Goal: Information Seeking & Learning: Learn about a topic

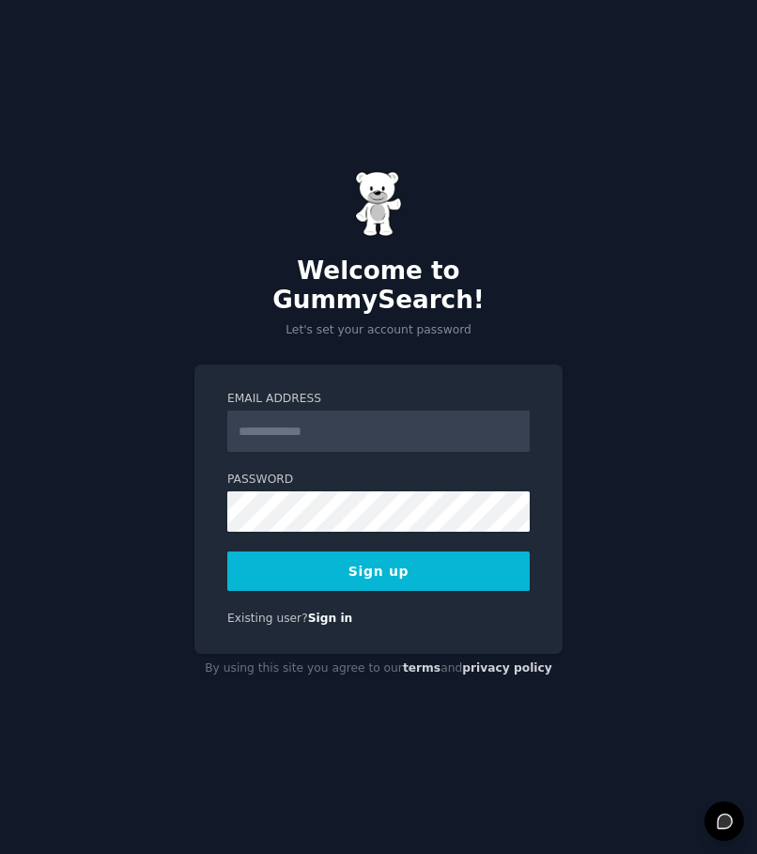
click at [393, 425] on input "Email Address" at bounding box center [378, 430] width 302 height 41
type input "**********"
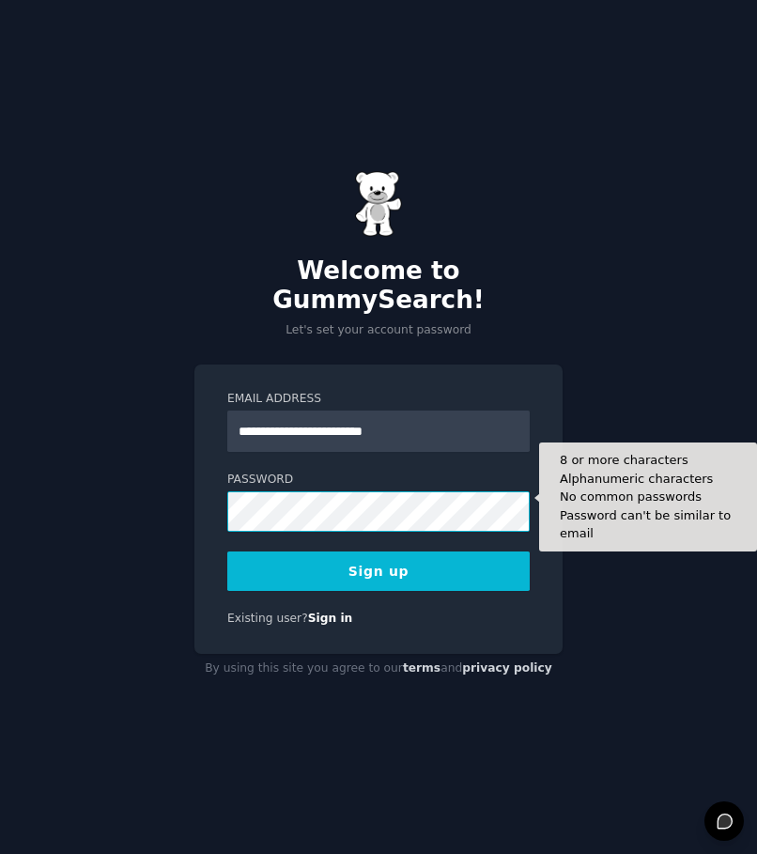
click at [227, 551] on button "Sign up" at bounding box center [378, 570] width 302 height 39
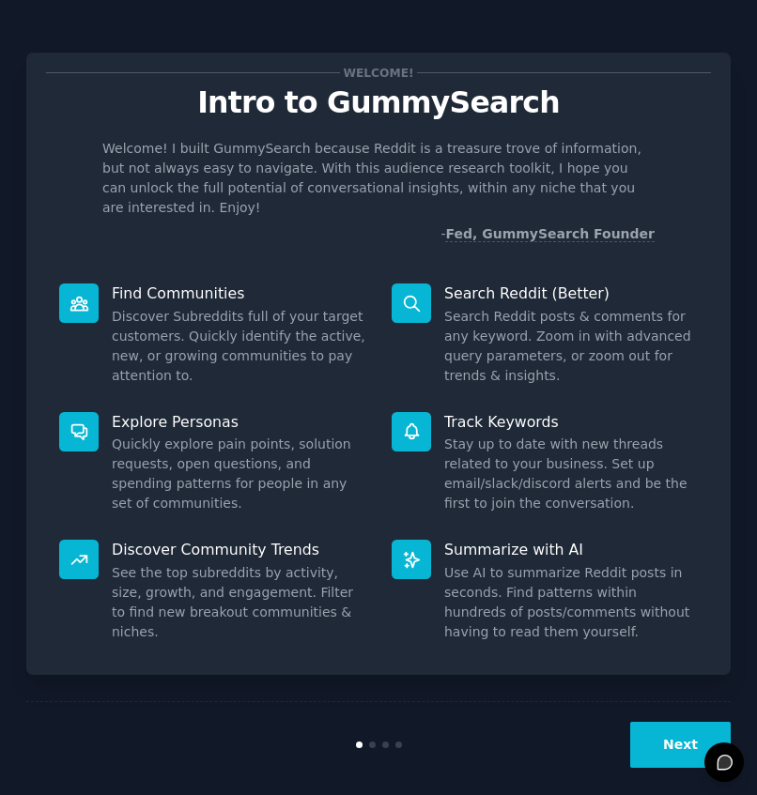
click at [665, 722] on button "Next" at bounding box center [680, 745] width 100 height 46
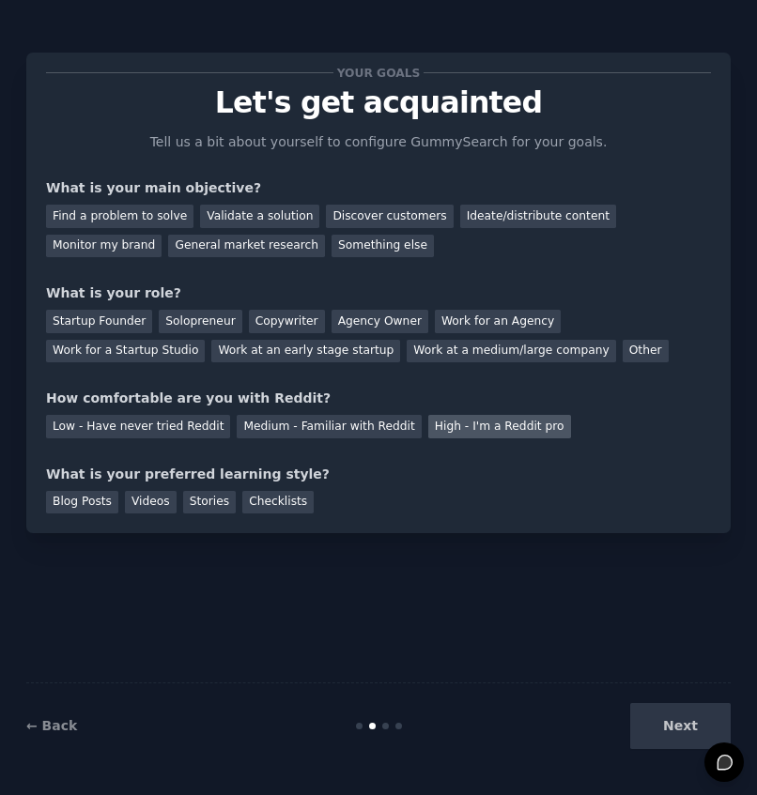
click at [428, 426] on div "High - I'm a Reddit pro" at bounding box center [499, 426] width 143 height 23
click at [254, 318] on div "Copywriter" at bounding box center [287, 321] width 76 height 23
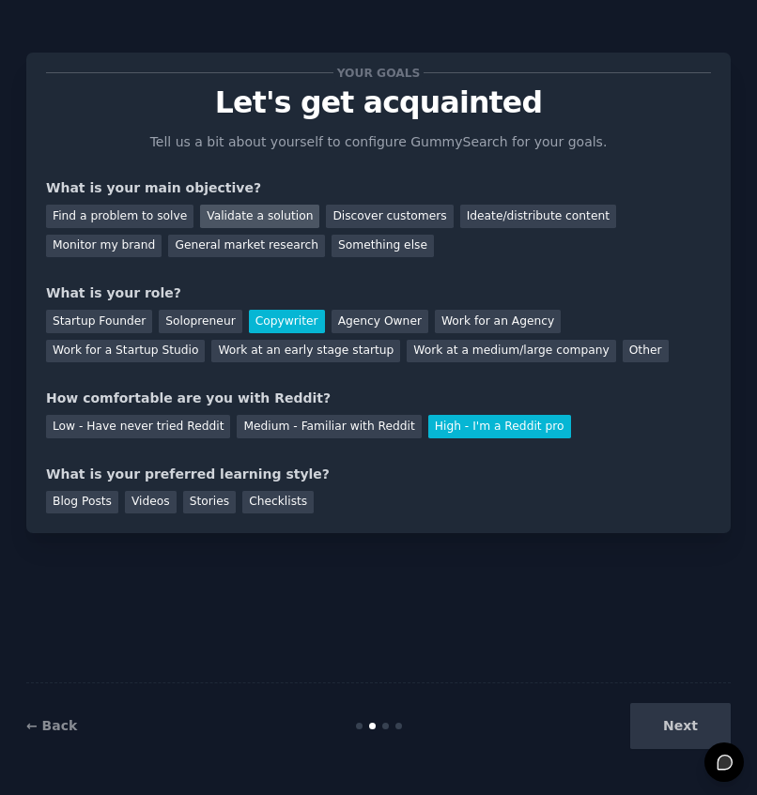
click at [234, 207] on div "Validate a solution" at bounding box center [259, 216] width 119 height 23
click at [142, 215] on div "Find a problem to solve" at bounding box center [119, 216] width 147 height 23
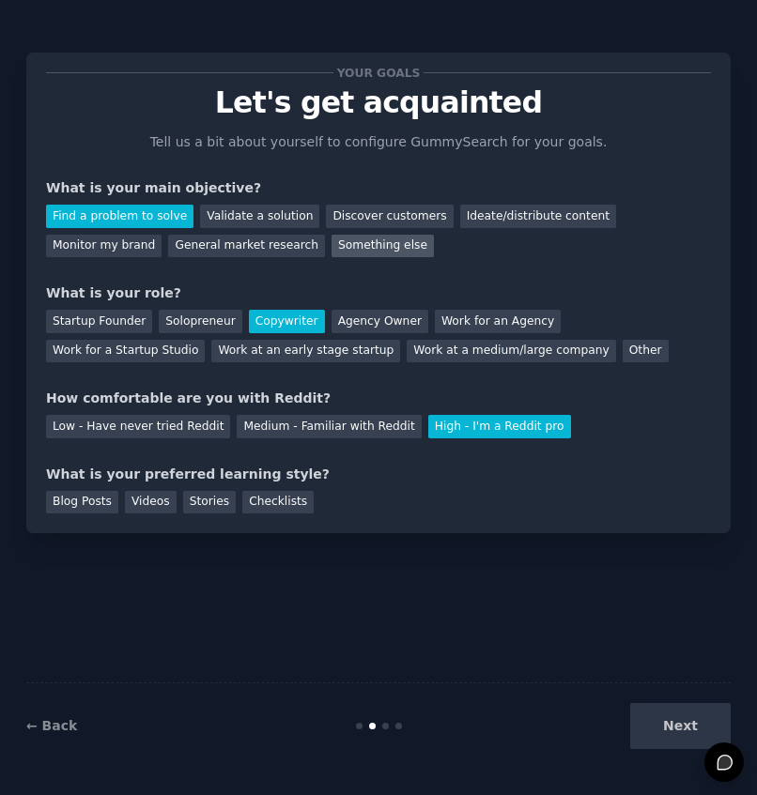
click at [331, 252] on div "Something else" at bounding box center [382, 246] width 102 height 23
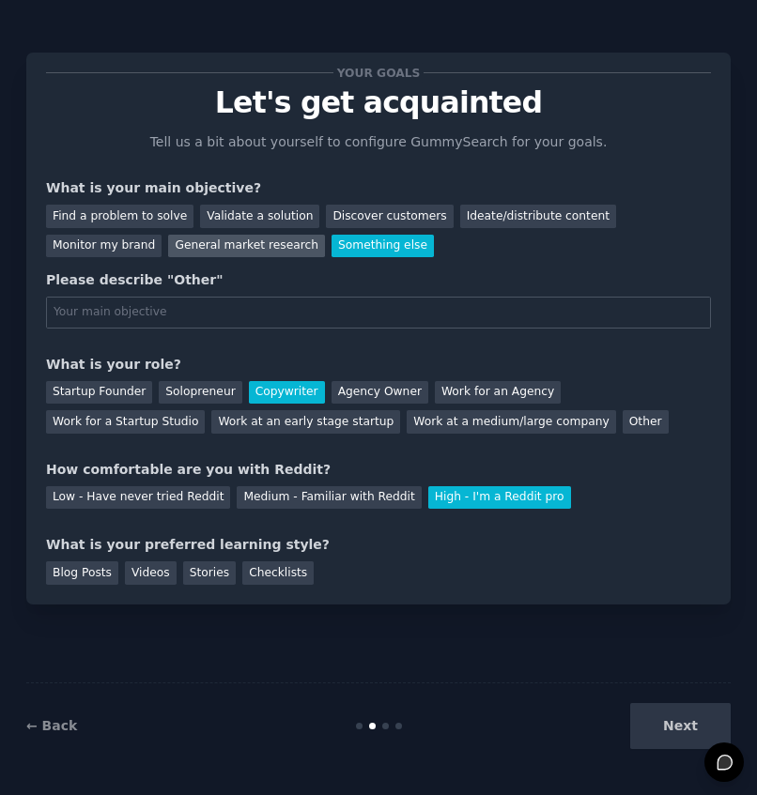
click at [168, 254] on div "General market research" at bounding box center [246, 246] width 157 height 23
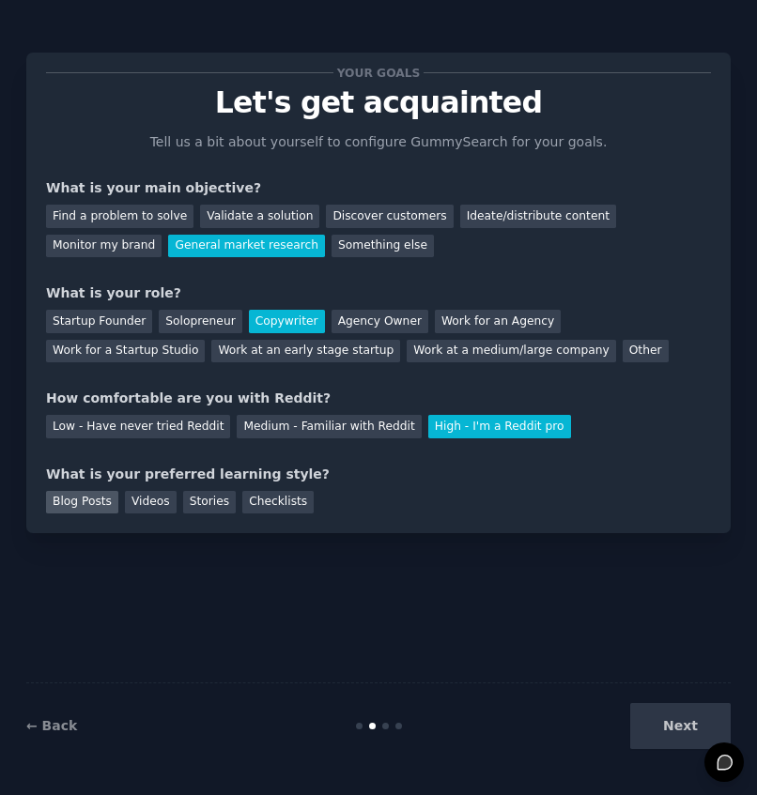
click at [66, 511] on div "Blog Posts" at bounding box center [82, 502] width 72 height 23
click at [675, 734] on button "Next" at bounding box center [680, 726] width 100 height 46
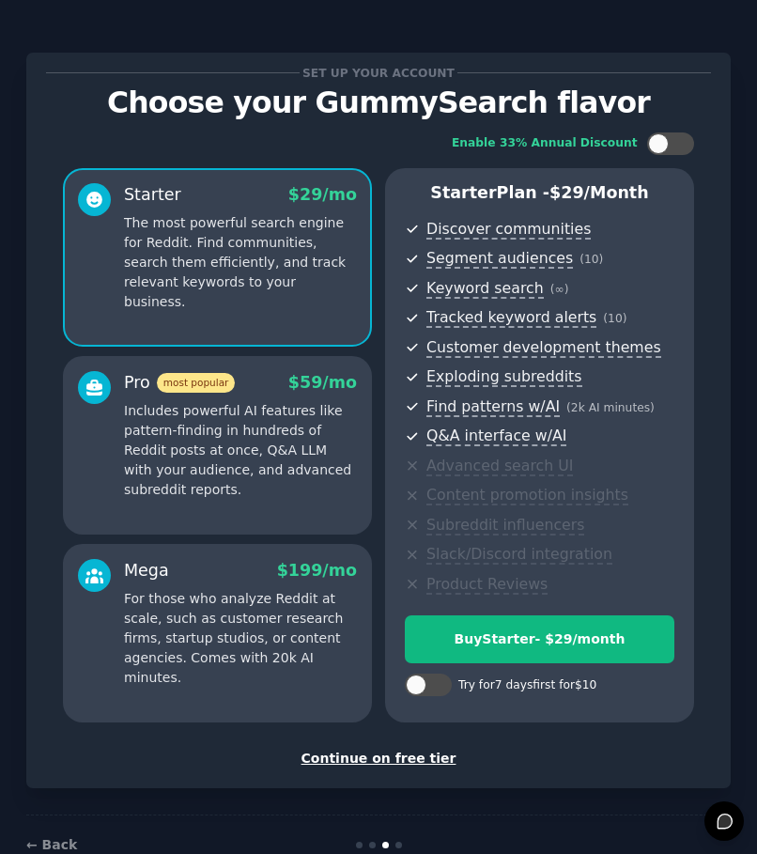
click at [362, 760] on div "Continue on free tier" at bounding box center [378, 758] width 665 height 20
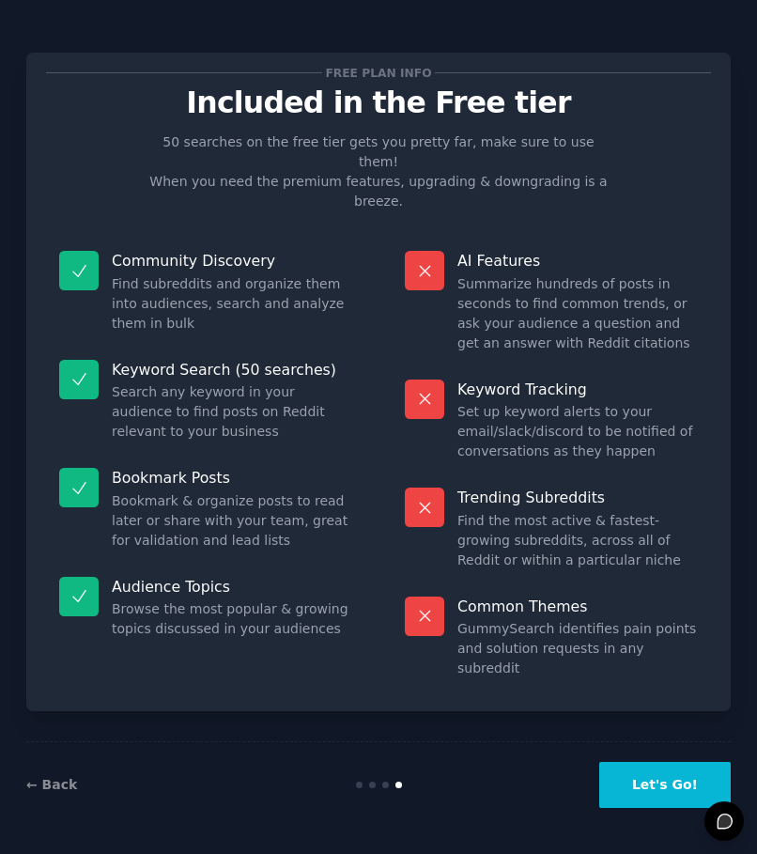
click at [654, 780] on button "Let's Go!" at bounding box center [664, 784] width 131 height 46
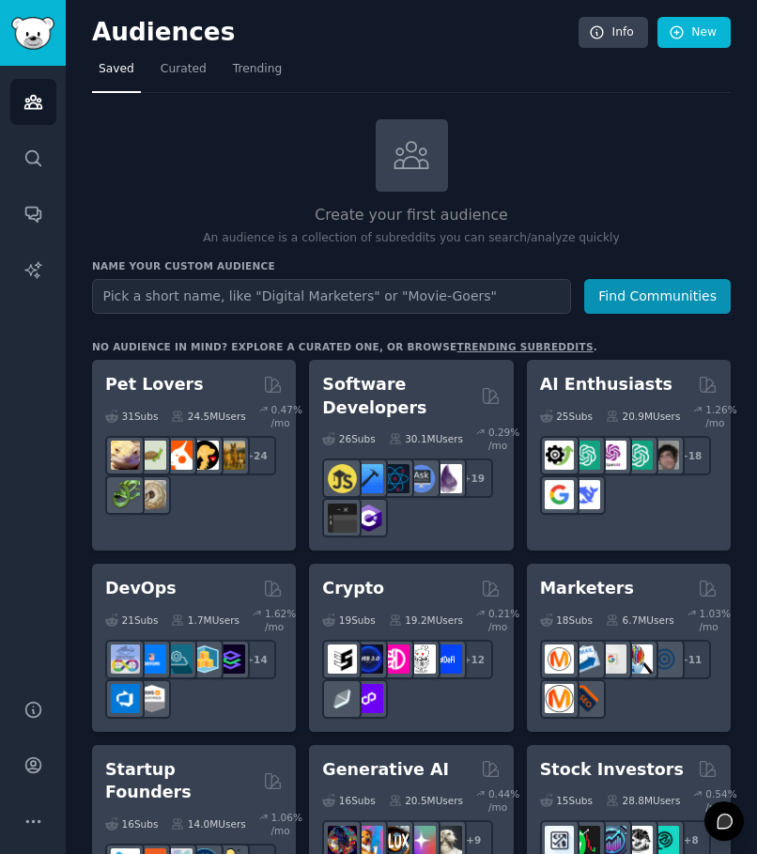
click at [236, 289] on input "text" at bounding box center [331, 296] width 479 height 35
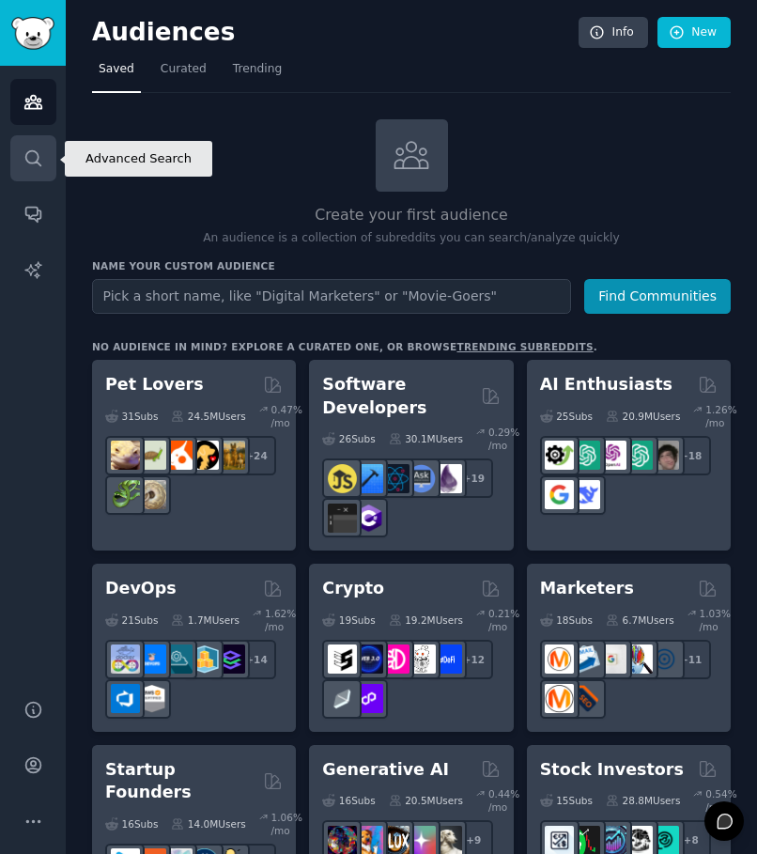
click at [16, 142] on link "Search" at bounding box center [33, 158] width 46 height 46
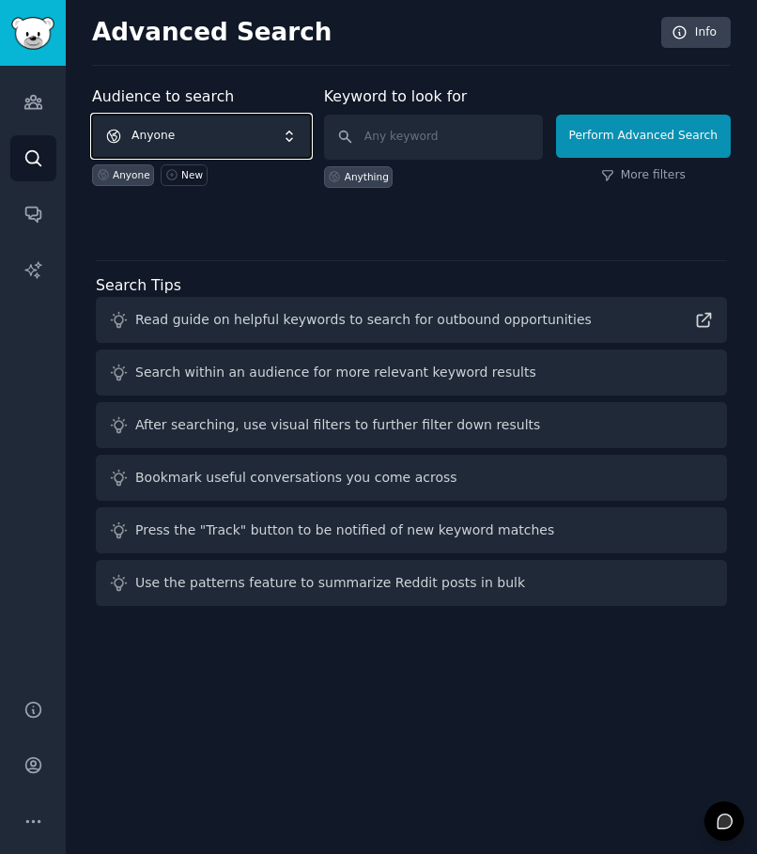
click at [198, 145] on span "Anyone" at bounding box center [201, 136] width 219 height 43
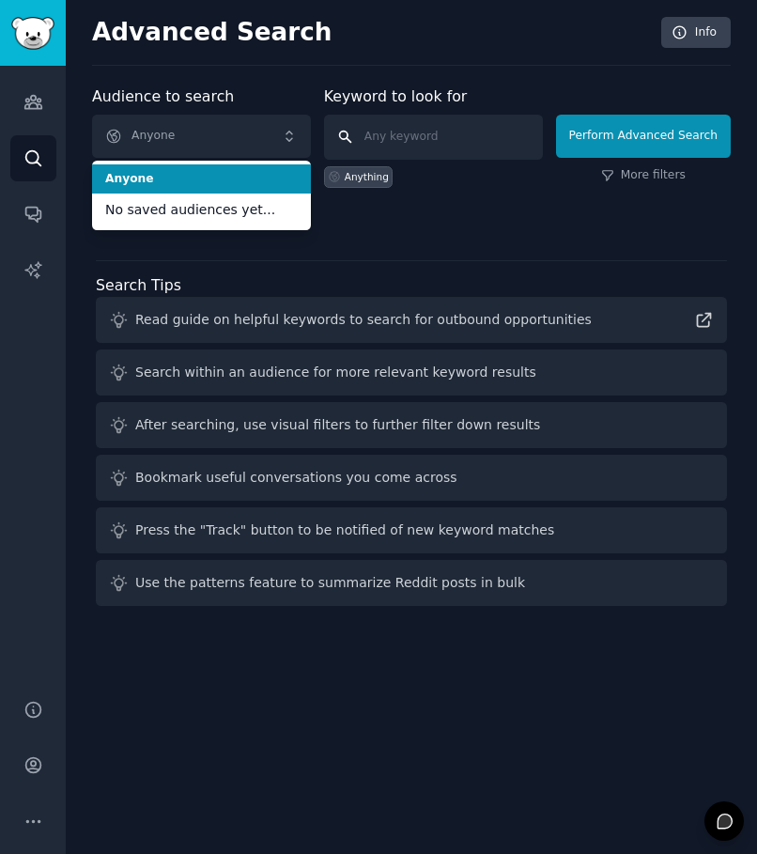
click at [437, 146] on input "text" at bounding box center [433, 137] width 219 height 45
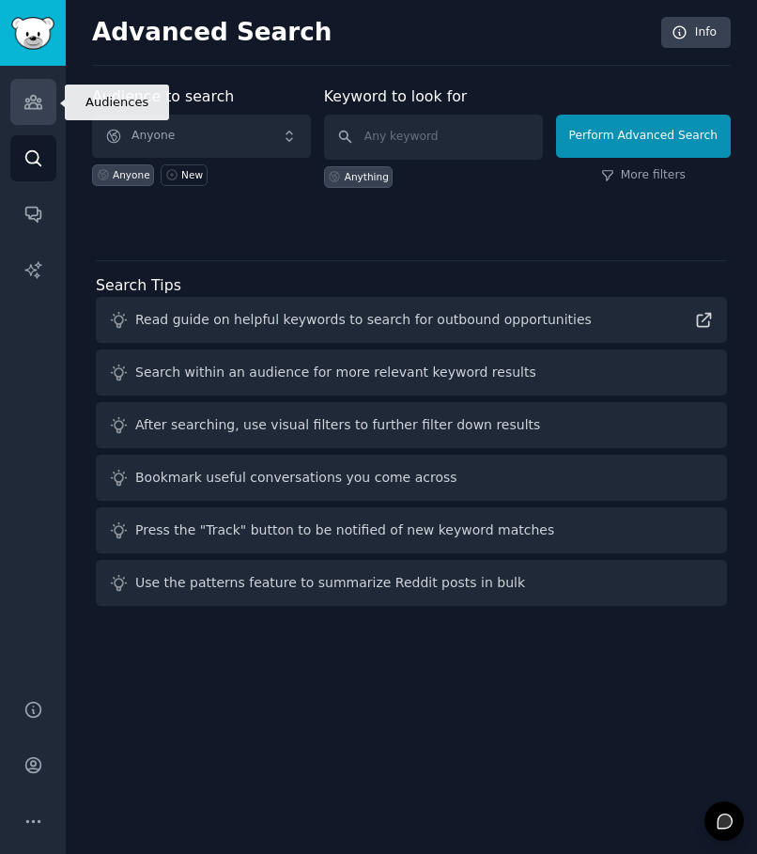
click at [35, 96] on icon "Sidebar" at bounding box center [32, 102] width 17 height 13
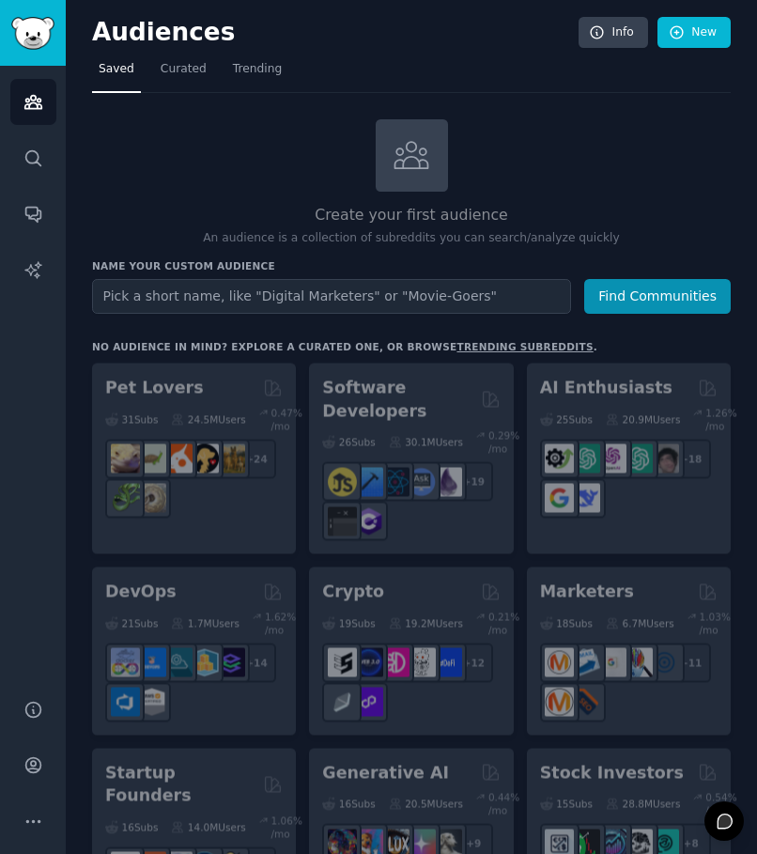
click at [255, 300] on input "text" at bounding box center [331, 296] width 479 height 35
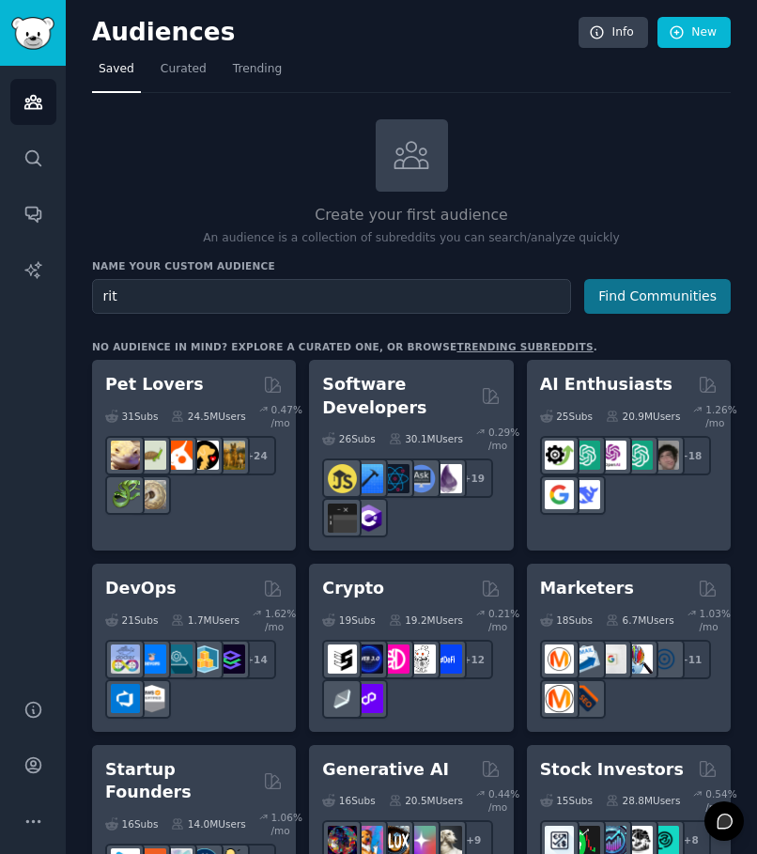
type input "rit"
click at [650, 290] on button "Find Communities" at bounding box center [657, 296] width 146 height 35
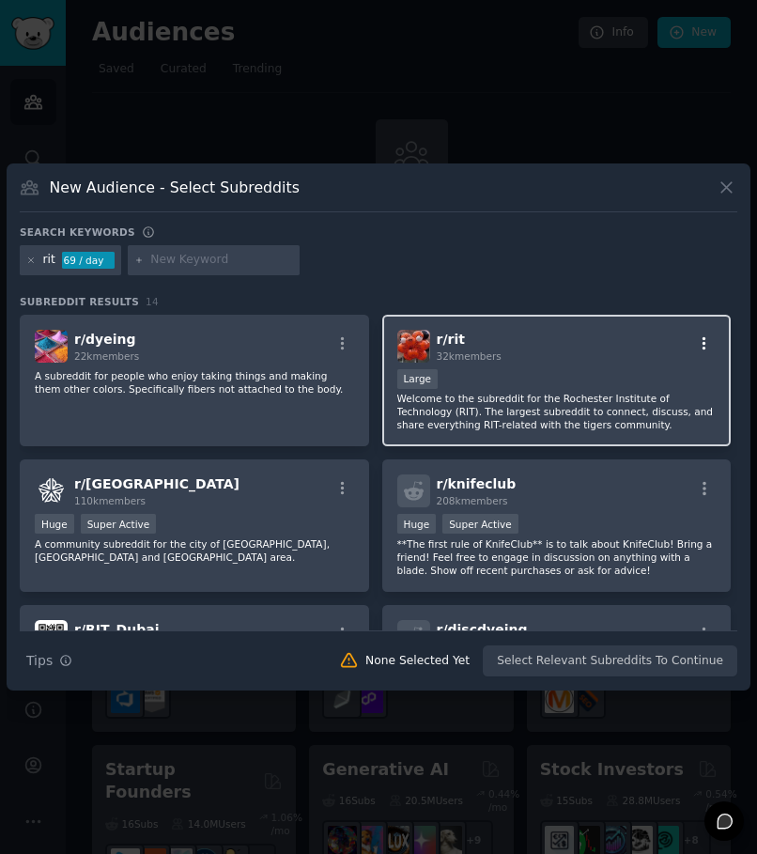
click at [702, 338] on icon "button" at bounding box center [704, 342] width 4 height 13
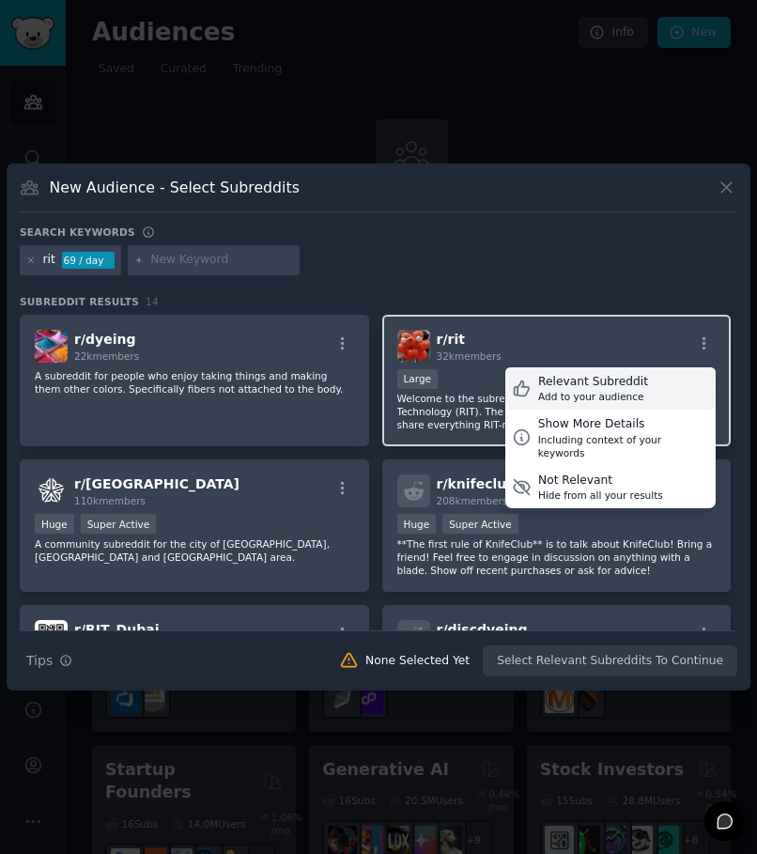
click at [577, 388] on div "Relevant Subreddit" at bounding box center [593, 382] width 110 height 17
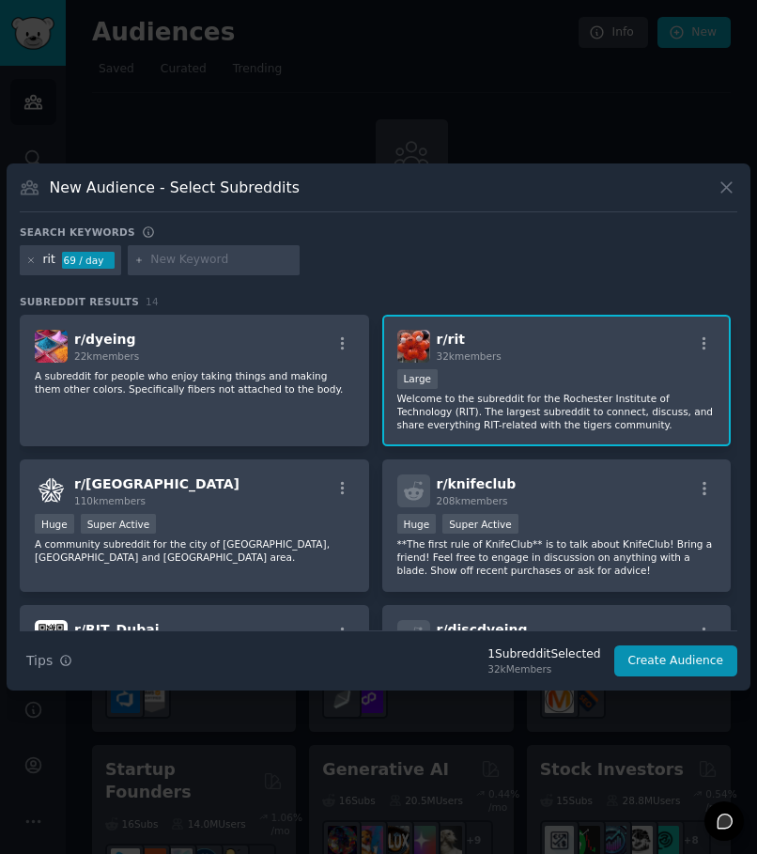
click at [523, 400] on p "Welcome to the subreddit for the Rochester Institute of Technology (RIT). The l…" at bounding box center [556, 411] width 319 height 39
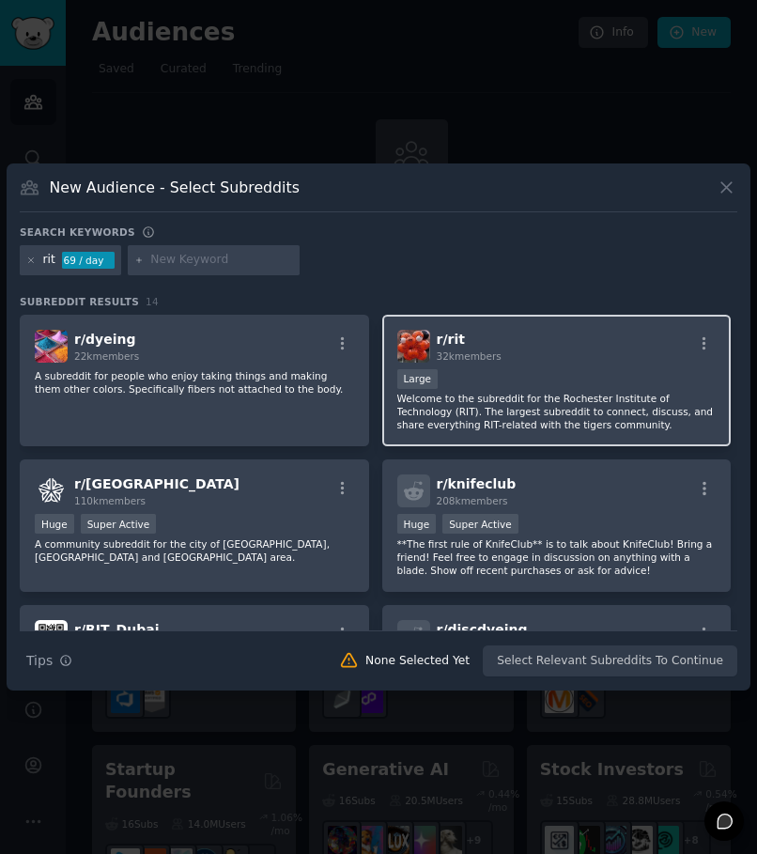
click at [523, 400] on p "Welcome to the subreddit for the Rochester Institute of Technology (RIT). The l…" at bounding box center [556, 411] width 319 height 39
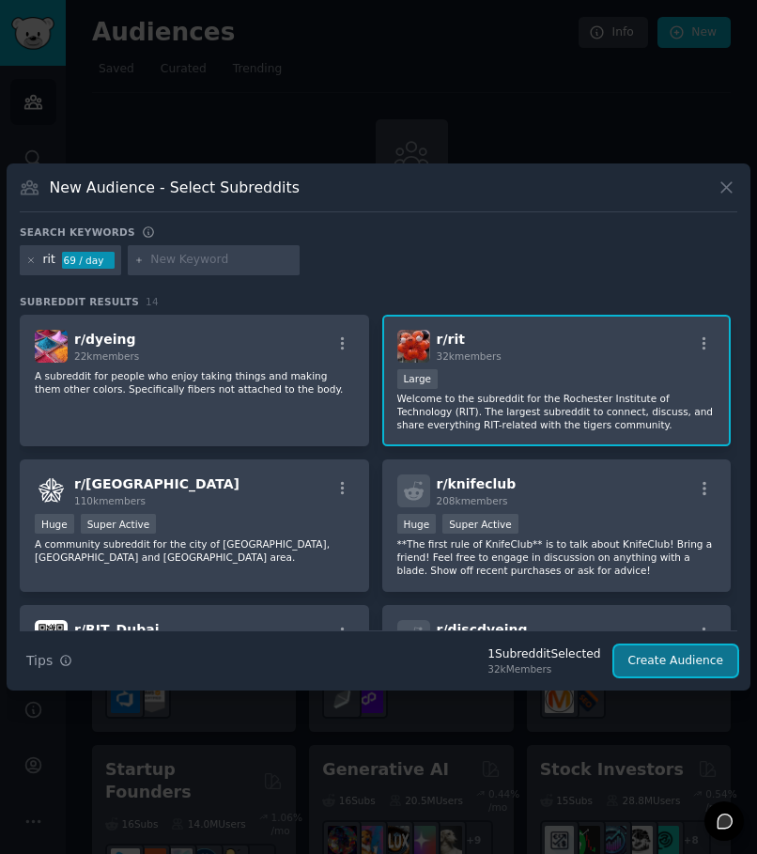
click at [675, 666] on button "Create Audience" at bounding box center [676, 661] width 124 height 32
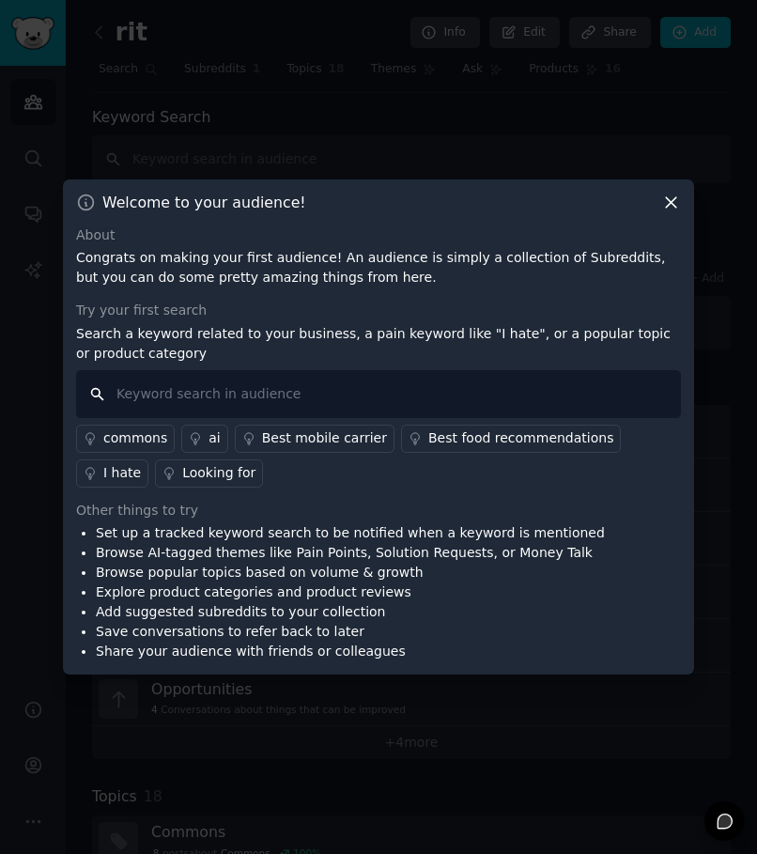
click at [353, 405] on input "text" at bounding box center [378, 394] width 605 height 48
click at [663, 211] on icon at bounding box center [671, 202] width 20 height 20
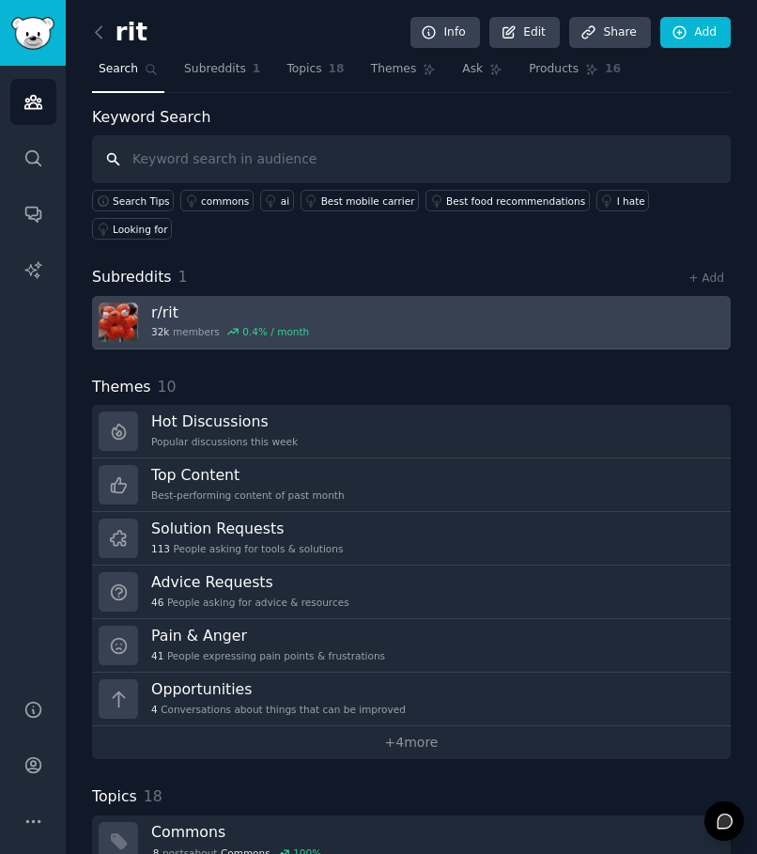
scroll to position [306, 0]
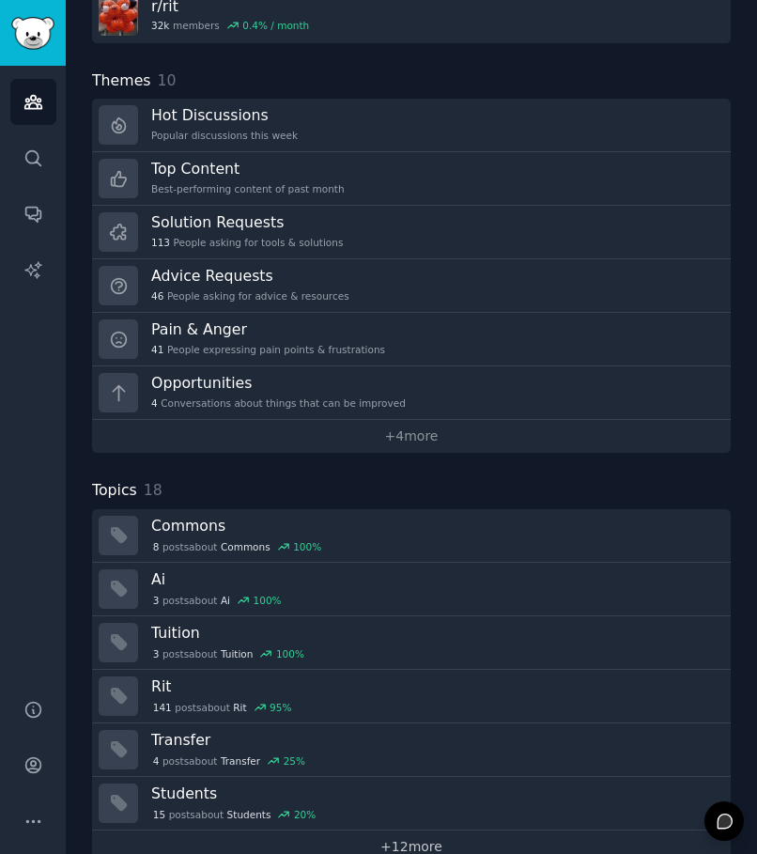
click at [403, 830] on link "+ 12 more" at bounding box center [411, 846] width 638 height 33
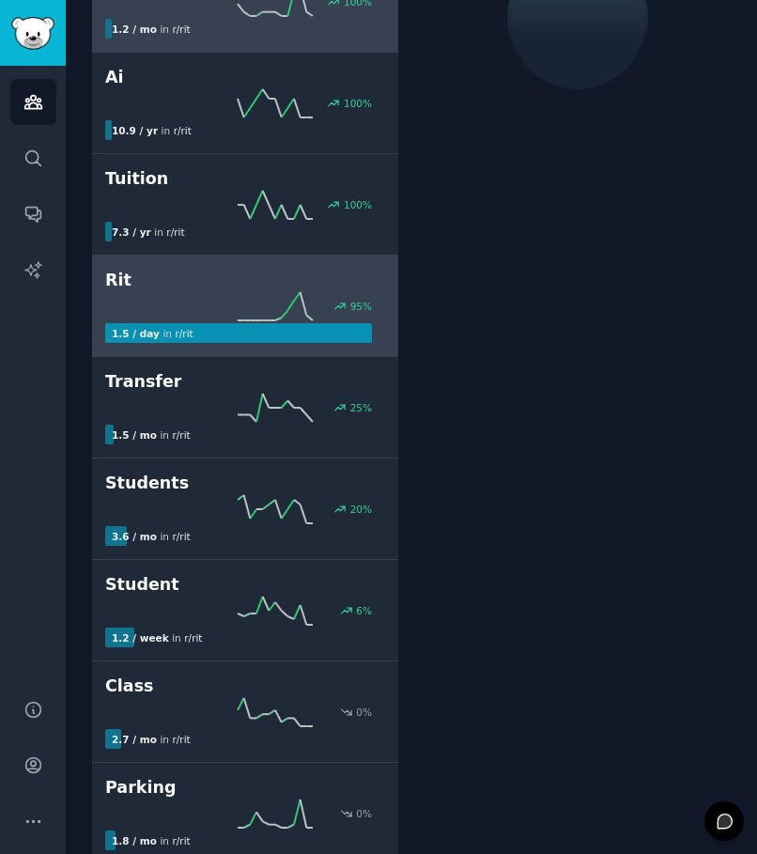
click at [296, 303] on icon at bounding box center [275, 306] width 75 height 28
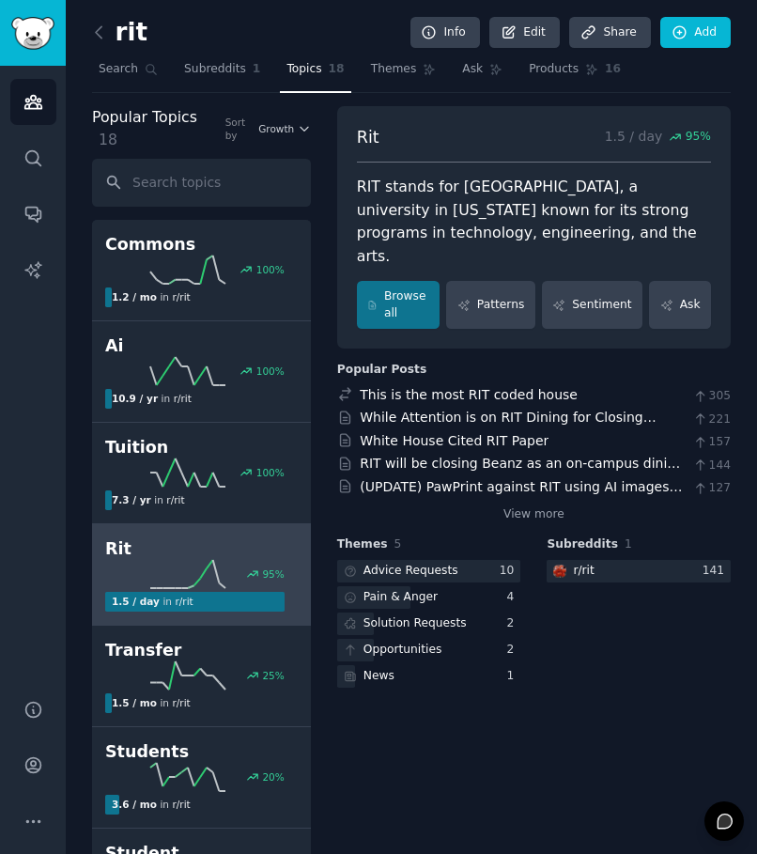
click at [110, 35] on link at bounding box center [103, 33] width 23 height 30
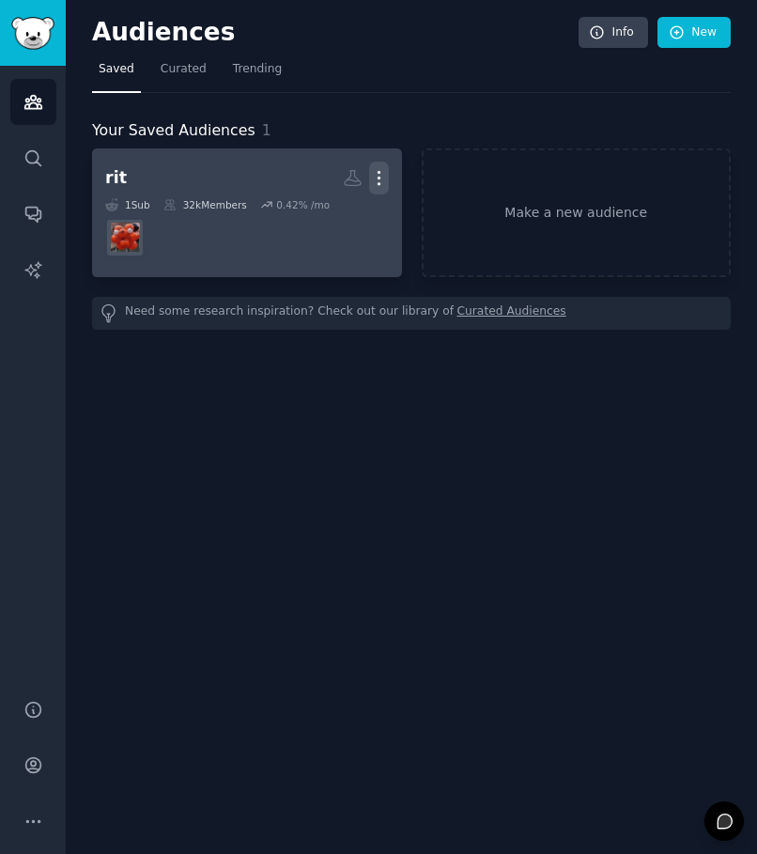
click at [375, 177] on icon "button" at bounding box center [379, 178] width 20 height 20
click at [183, 224] on div at bounding box center [247, 237] width 284 height 39
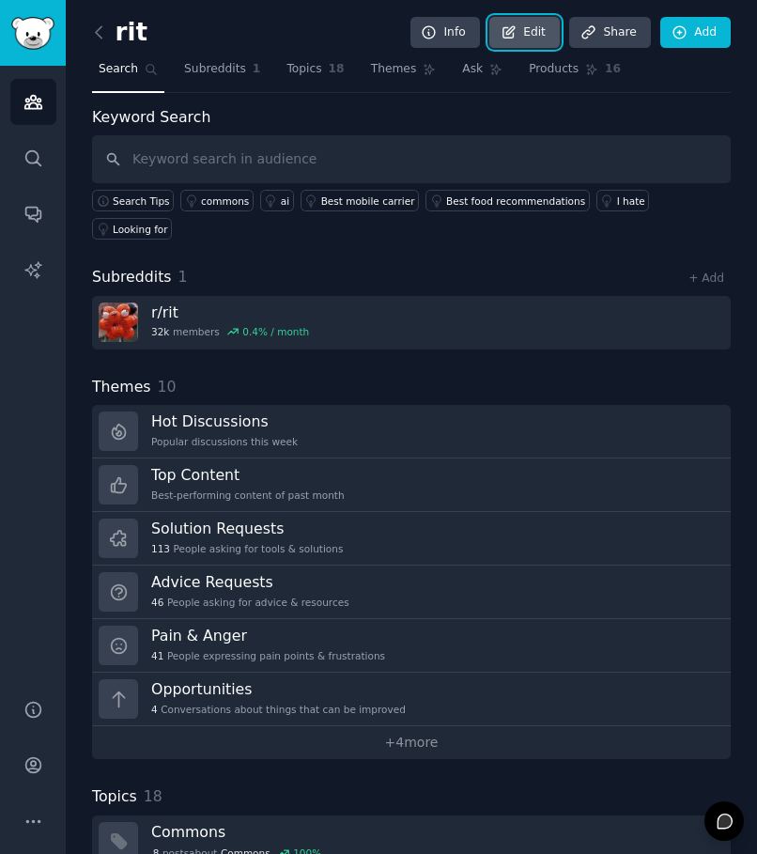
click at [544, 30] on link "Edit" at bounding box center [524, 33] width 70 height 32
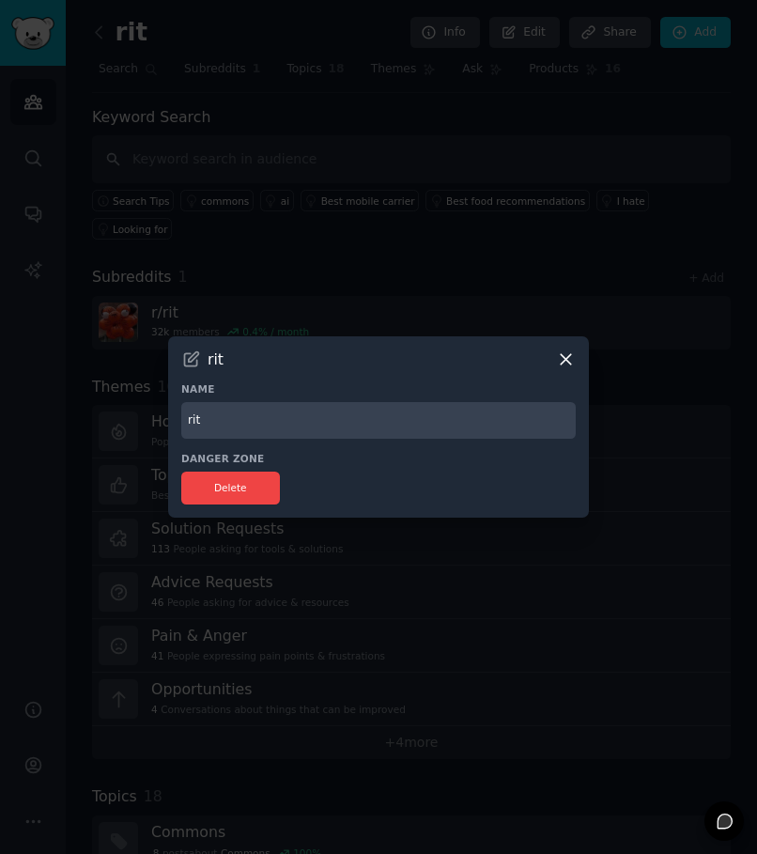
click at [562, 348] on div "rit Name rit Danger Zone Delete" at bounding box center [378, 426] width 421 height 181
click at [561, 367] on icon at bounding box center [566, 359] width 20 height 20
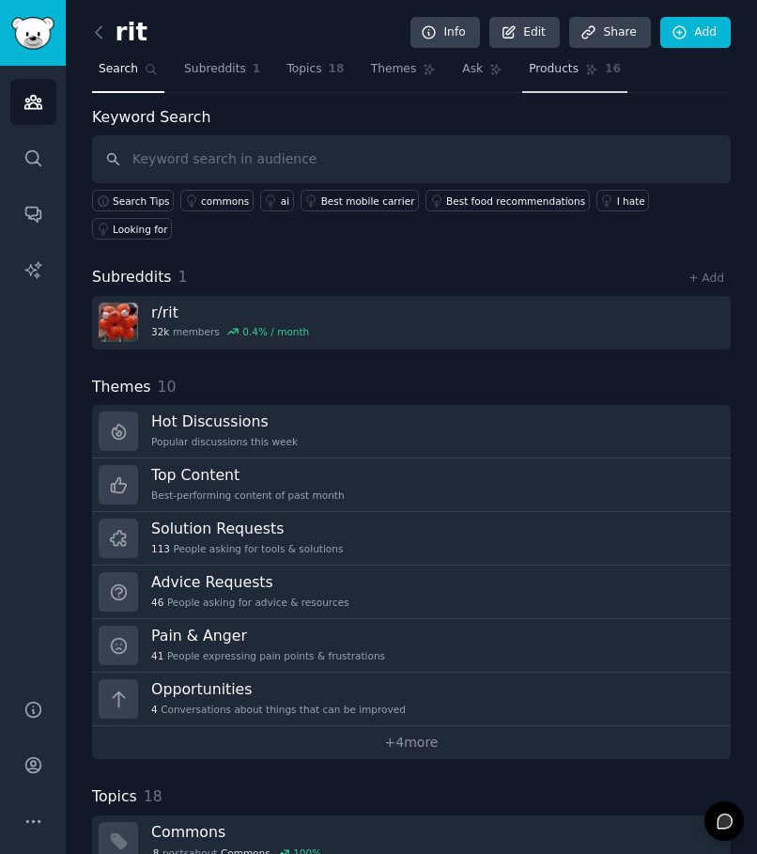
click at [527, 78] on link "Products 16" at bounding box center [574, 73] width 105 height 38
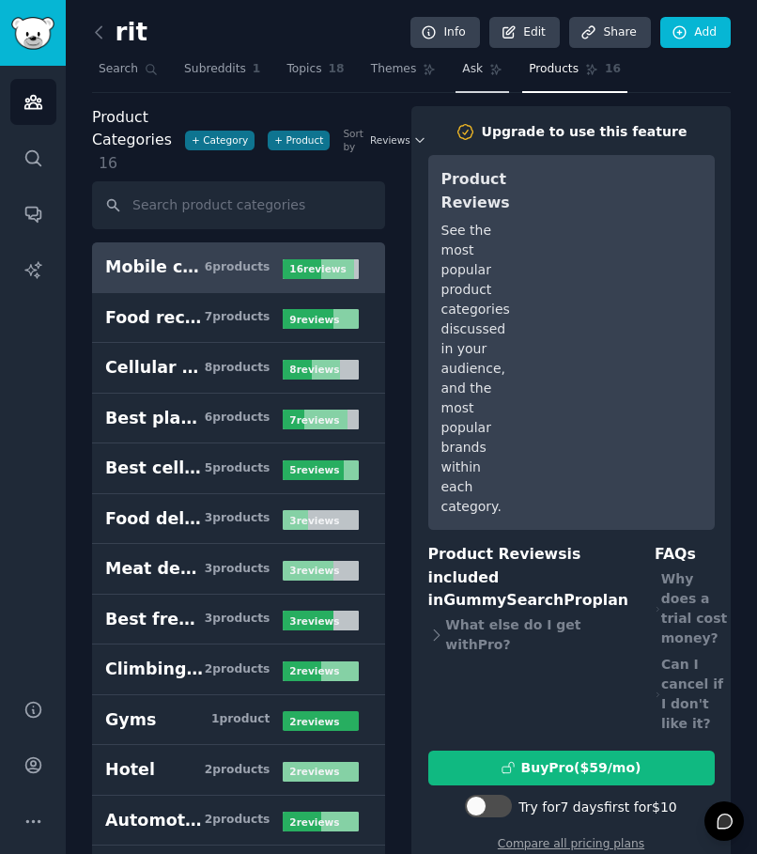
click at [455, 77] on link "Ask" at bounding box center [482, 73] width 54 height 38
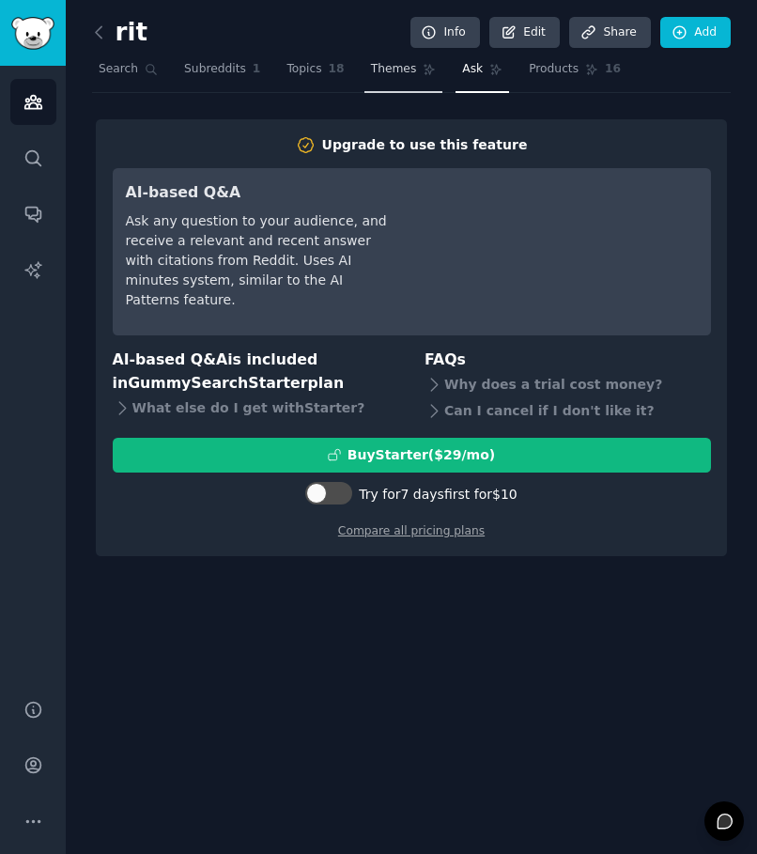
click at [371, 68] on span "Themes" at bounding box center [394, 69] width 46 height 17
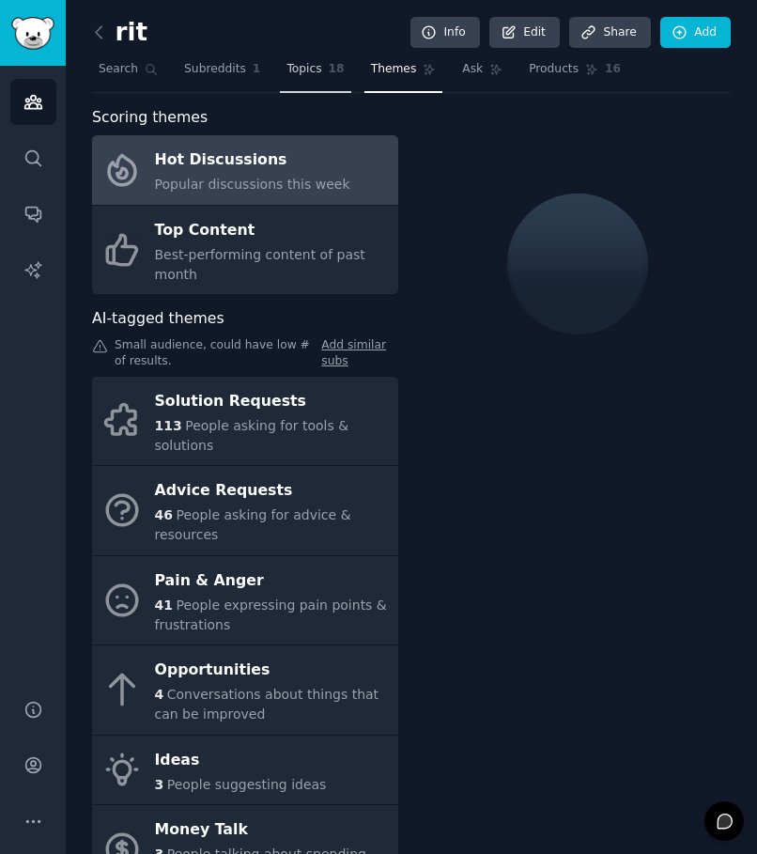
click at [315, 85] on link "Topics 18" at bounding box center [315, 73] width 70 height 38
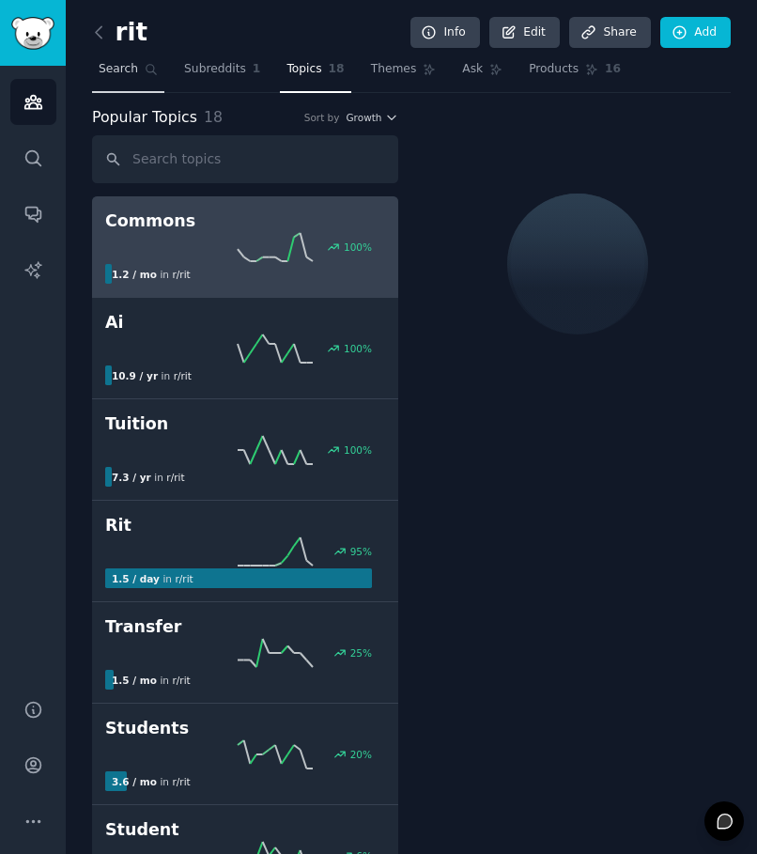
click at [147, 70] on icon at bounding box center [151, 70] width 10 height 10
